Goal: Navigation & Orientation: Find specific page/section

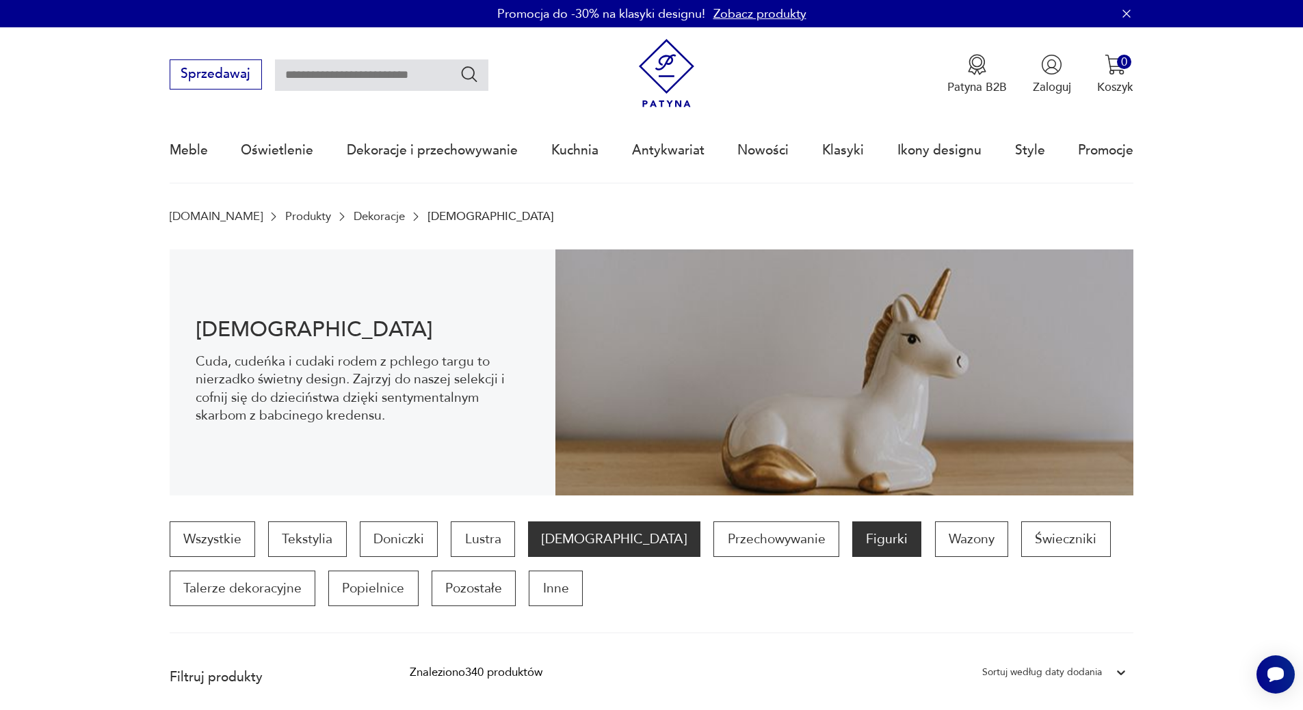
click at [852, 538] on p "Figurki" at bounding box center [886, 540] width 69 height 36
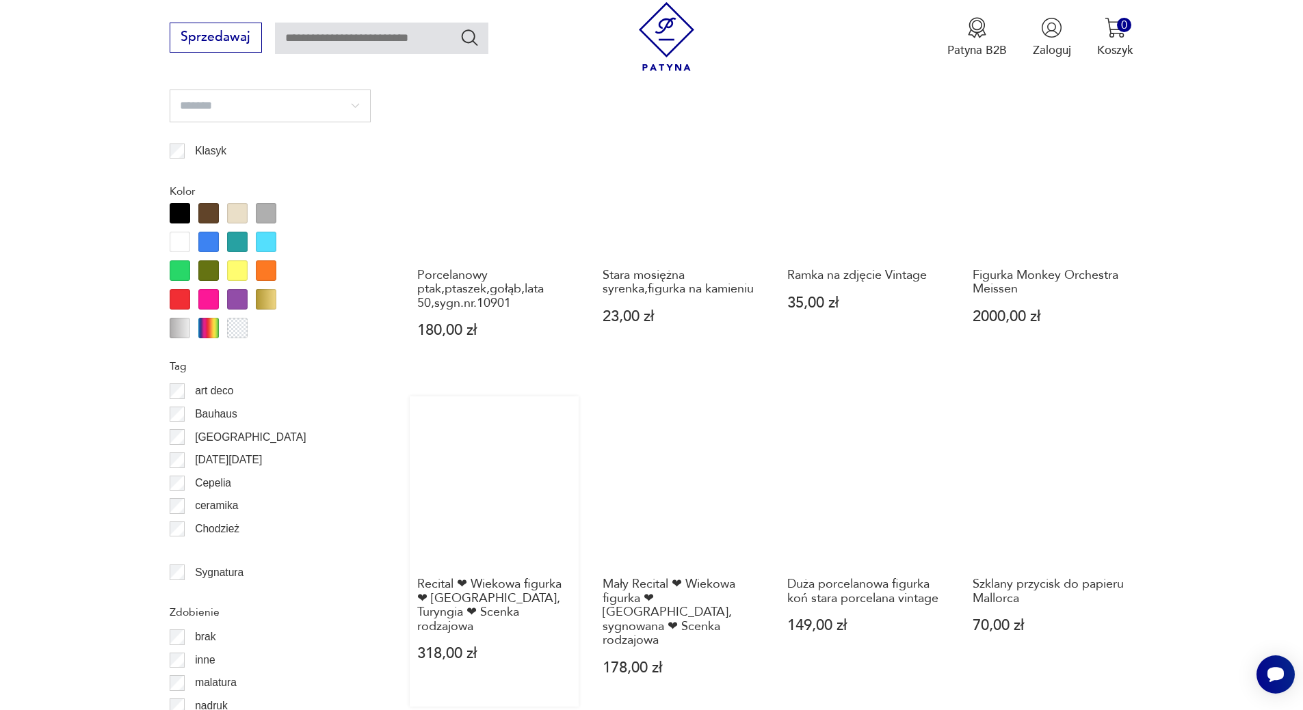
scroll to position [1618, 0]
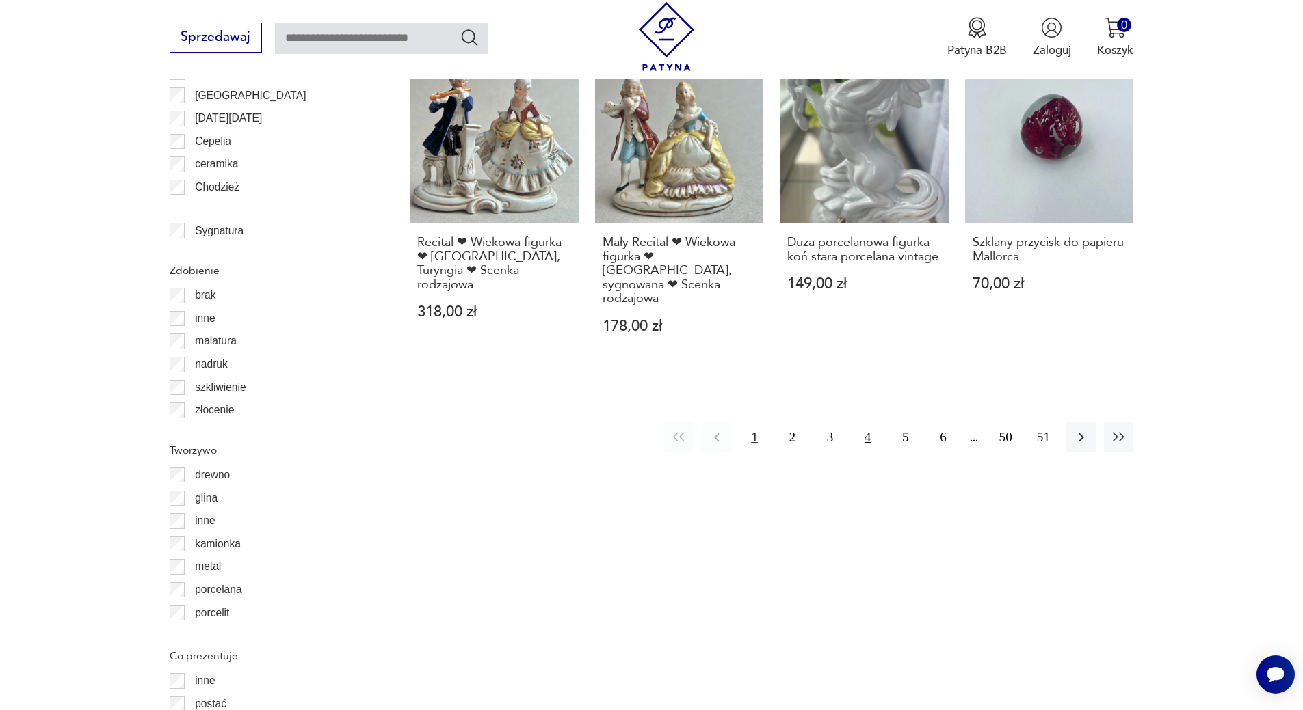
click at [865, 423] on button "4" at bounding box center [867, 437] width 29 height 29
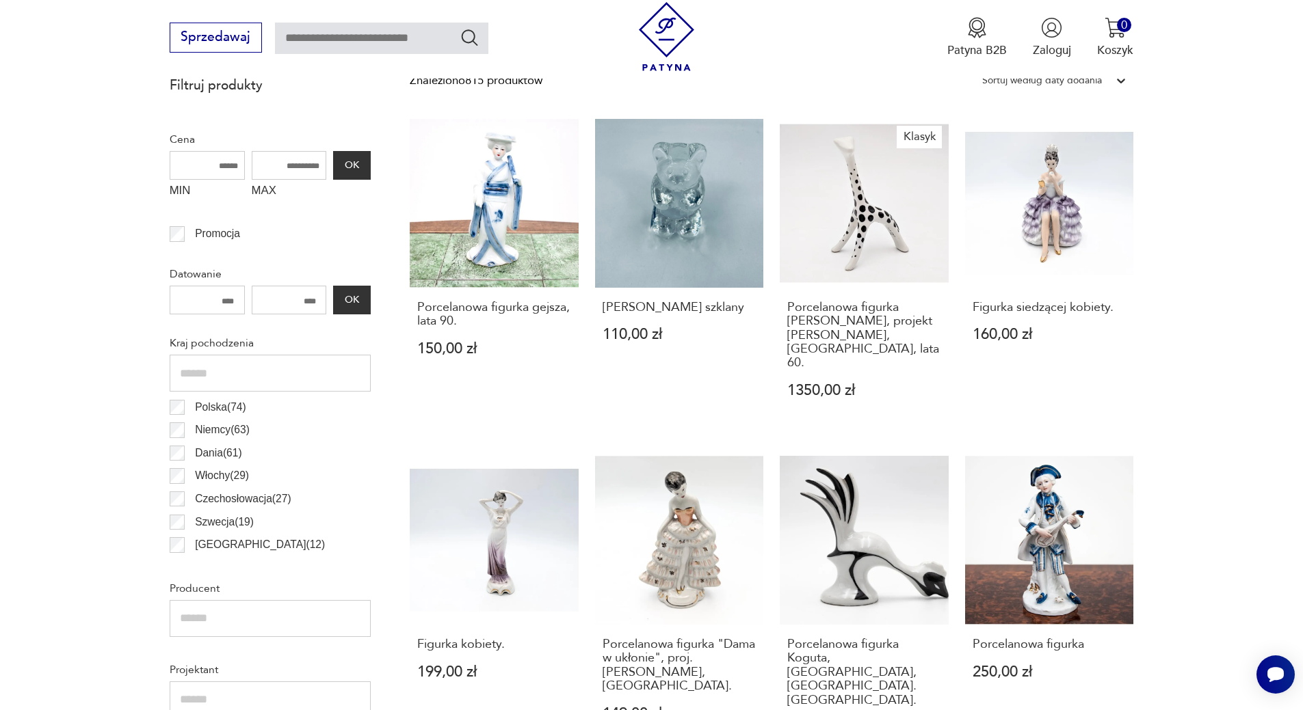
scroll to position [660, 0]
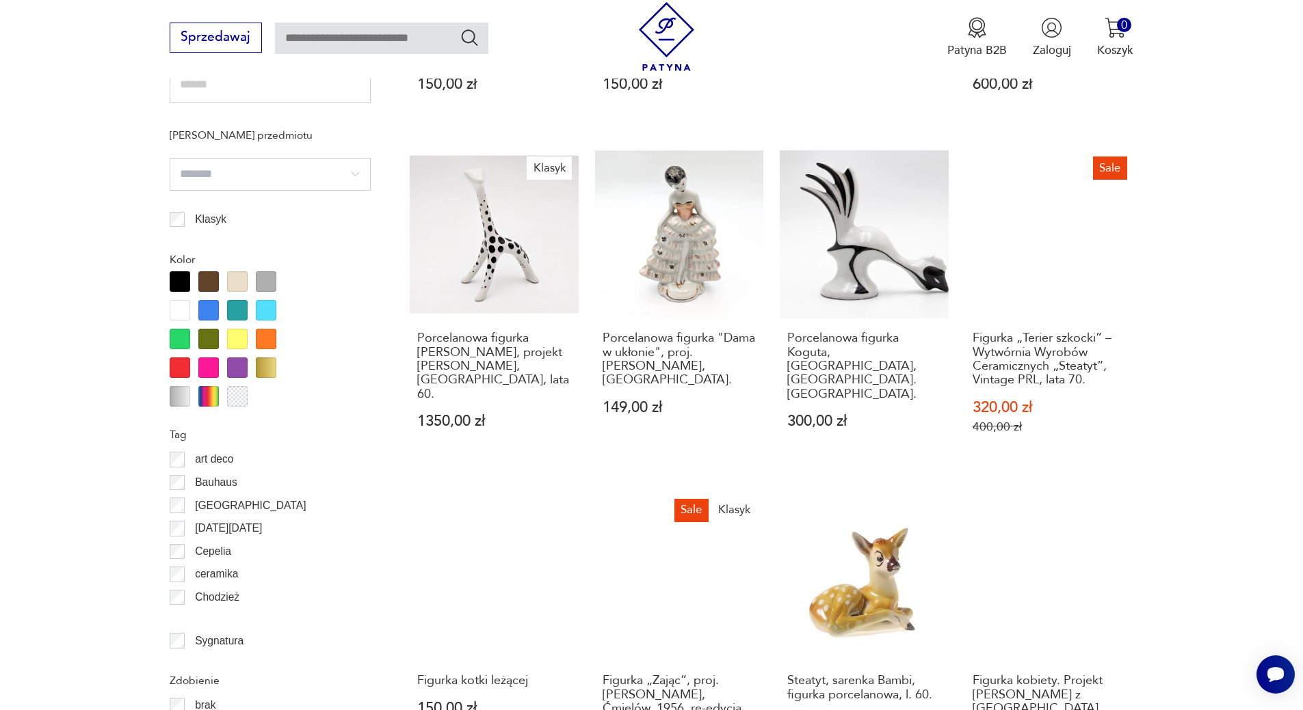
scroll to position [1413, 0]
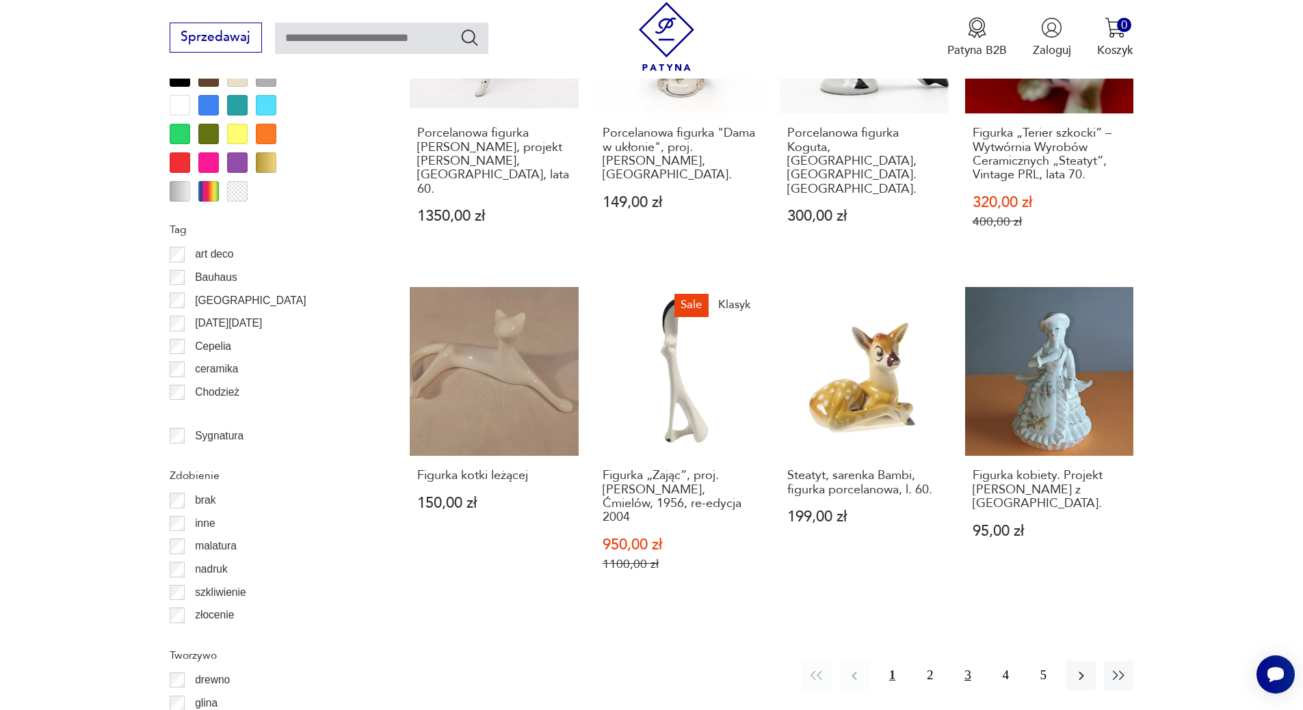
click at [970, 661] on button "3" at bounding box center [966, 675] width 29 height 29
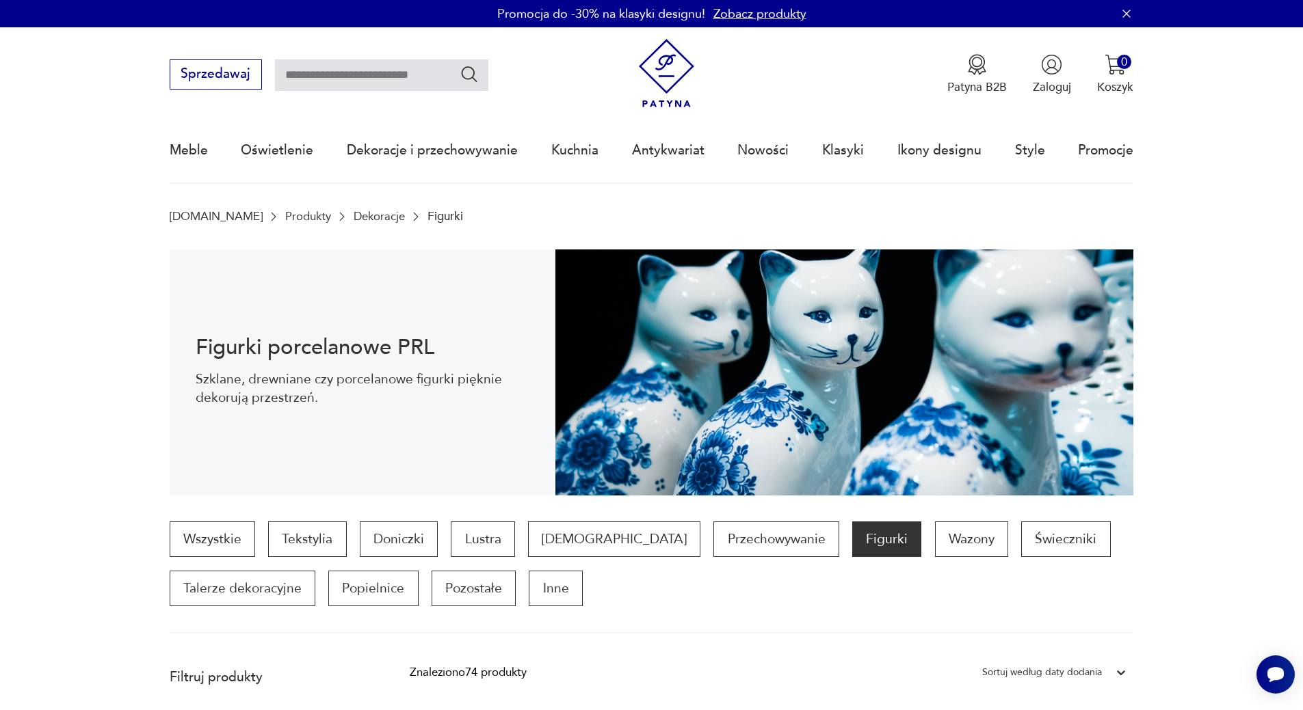
scroll to position [273, 0]
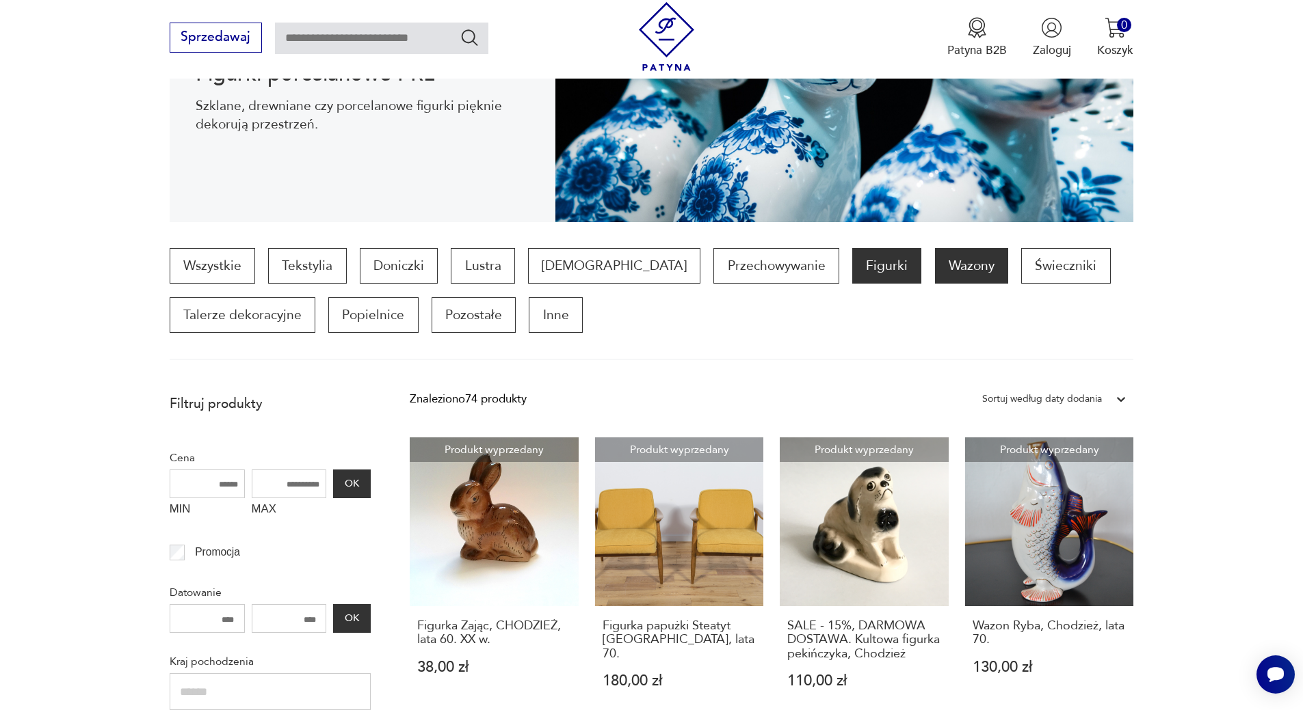
click at [935, 261] on p "Wazony" at bounding box center [971, 266] width 73 height 36
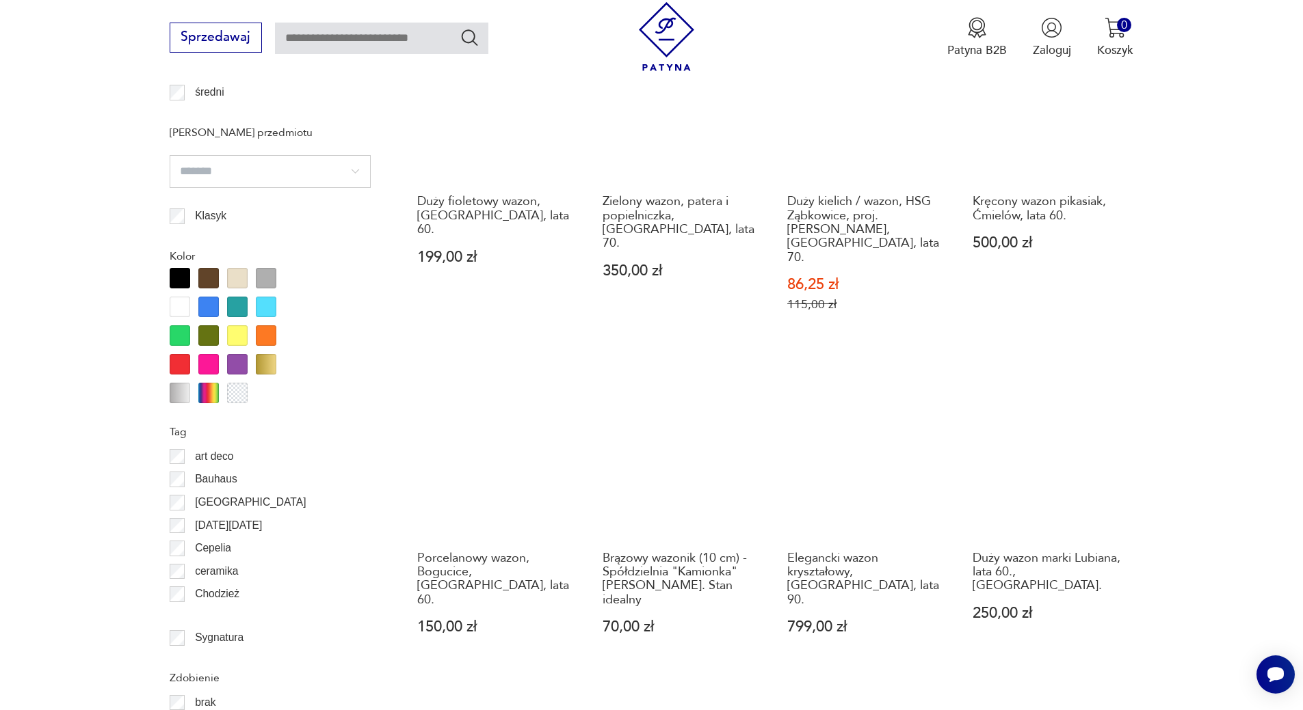
scroll to position [1413, 0]
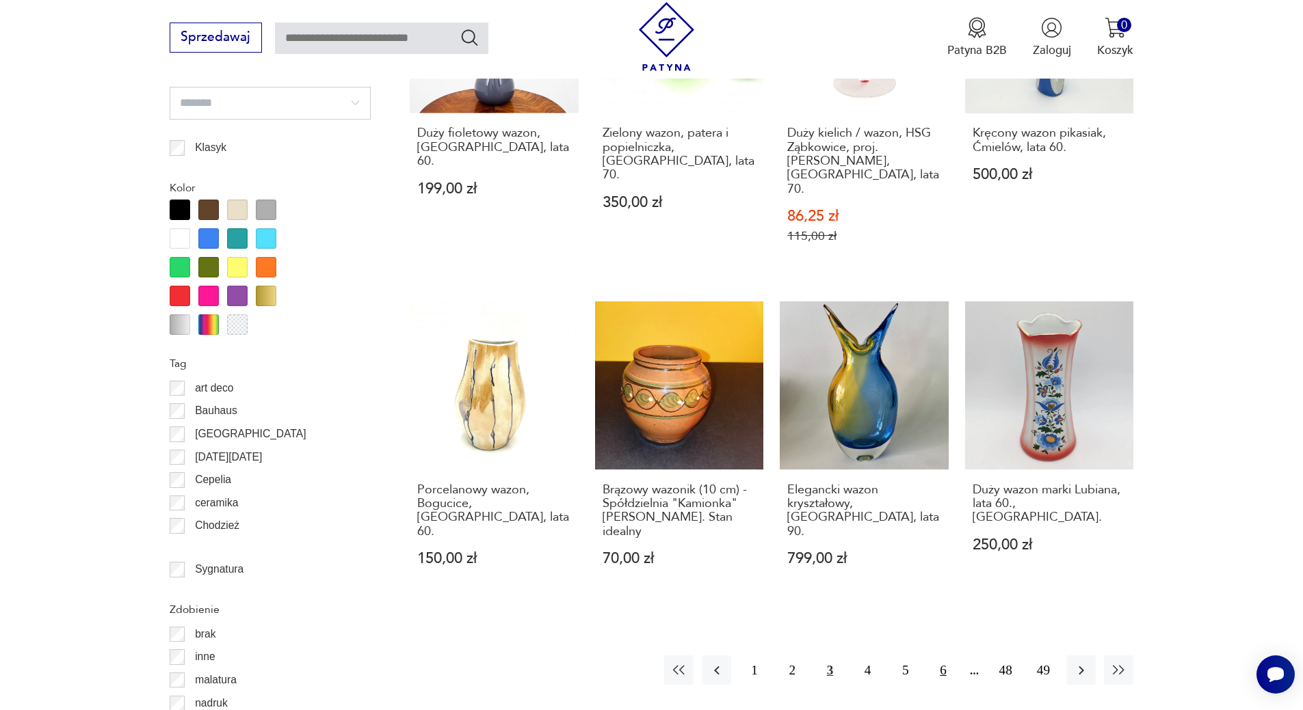
click at [943, 656] on button "6" at bounding box center [942, 670] width 29 height 29
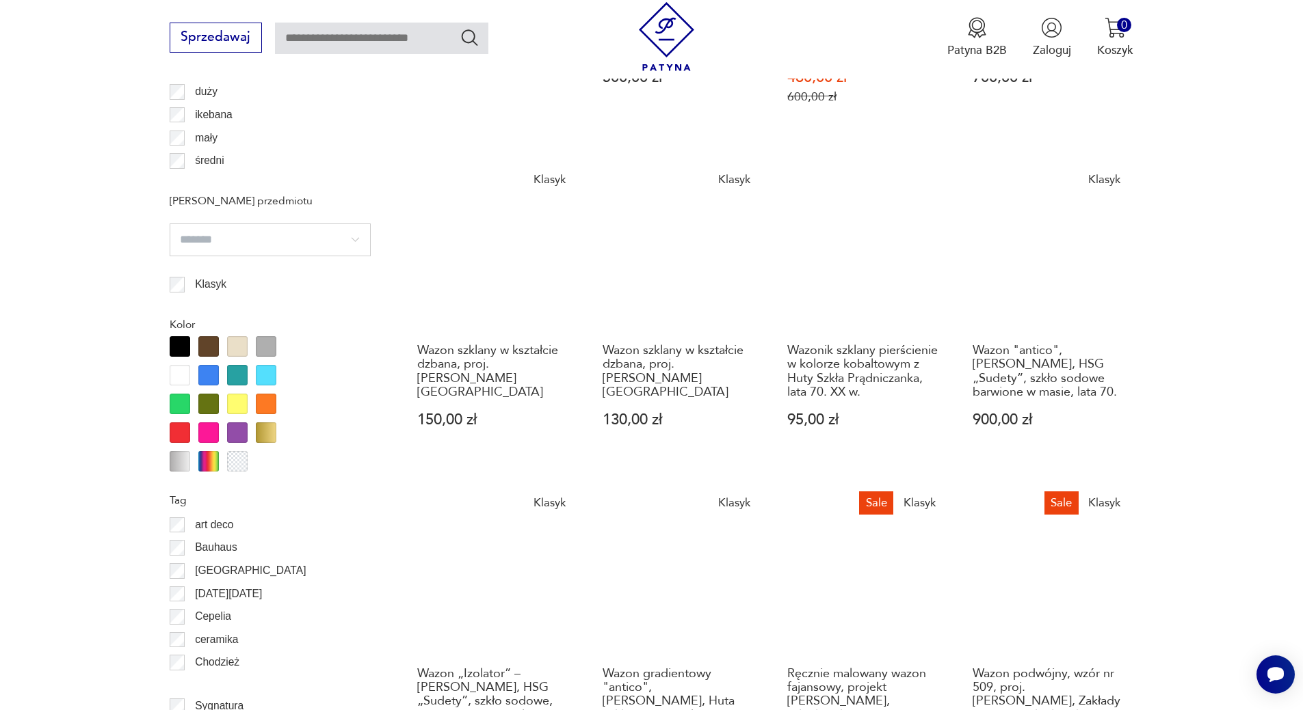
scroll to position [1481, 0]
